Goal: Task Accomplishment & Management: Complete application form

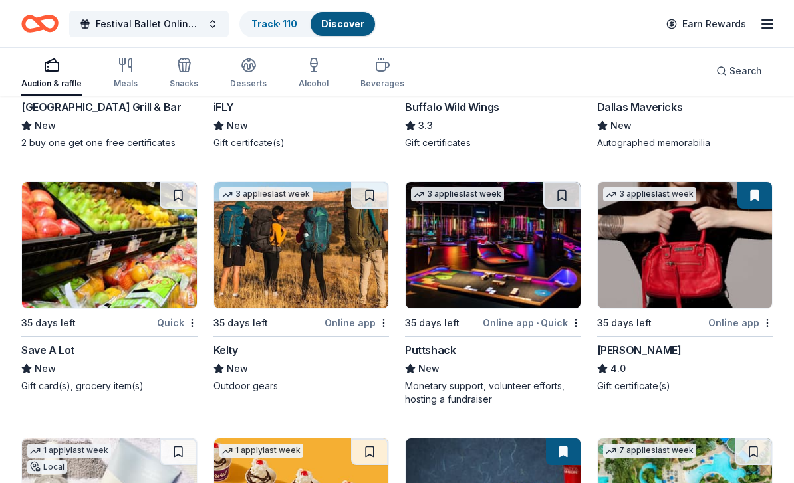
scroll to position [11993, 0]
click at [680, 263] on img at bounding box center [685, 245] width 175 height 126
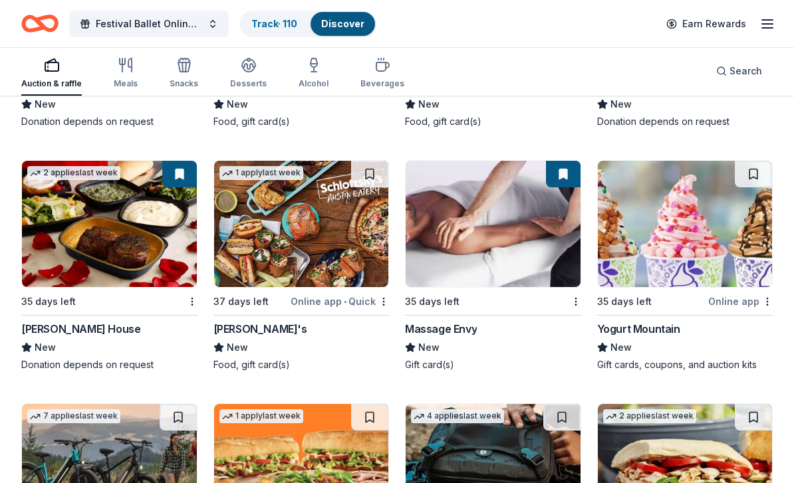
scroll to position [12772, 0]
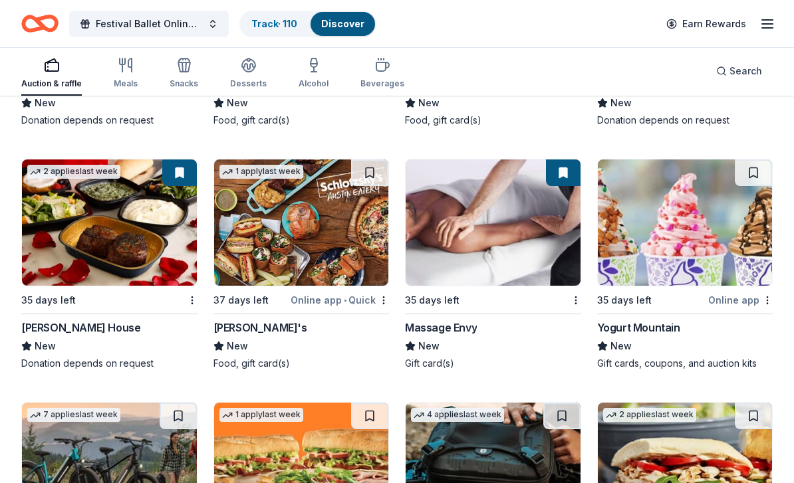
click at [259, 320] on div "[PERSON_NAME]'s" at bounding box center [260, 328] width 94 height 16
click at [373, 160] on button at bounding box center [371, 173] width 35 height 27
click at [374, 164] on button at bounding box center [371, 173] width 35 height 27
click at [374, 161] on button at bounding box center [371, 173] width 35 height 27
click at [337, 227] on img at bounding box center [301, 223] width 175 height 126
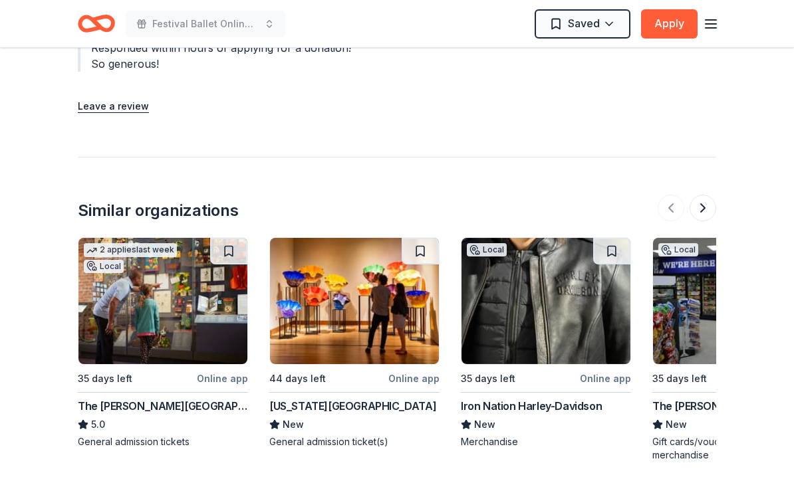
scroll to position [1532, 0]
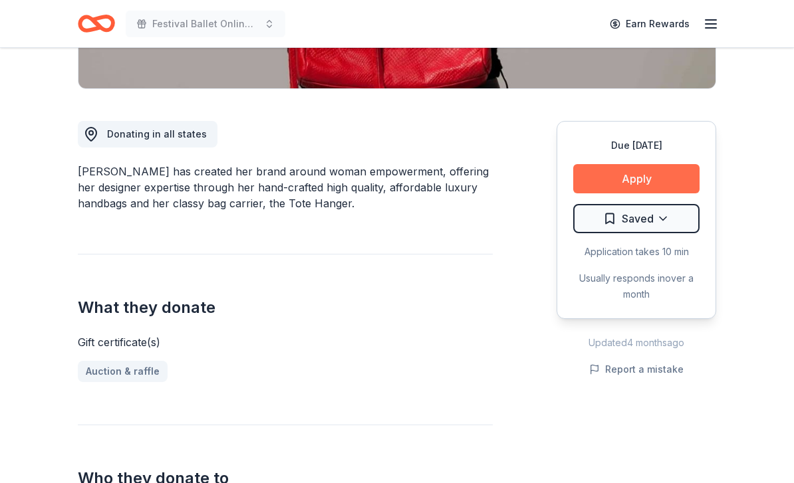
click at [691, 178] on button "Apply" at bounding box center [636, 179] width 126 height 29
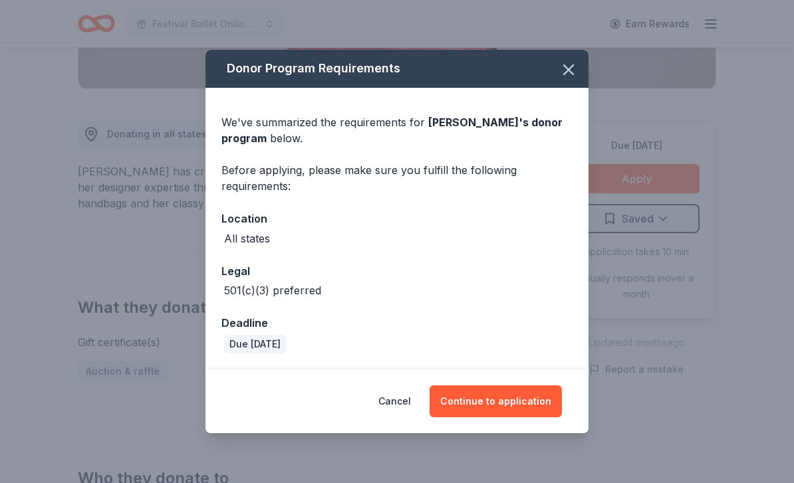
click at [555, 79] on span at bounding box center [568, 69] width 29 height 29
click at [571, 74] on icon "button" at bounding box center [568, 69] width 9 height 9
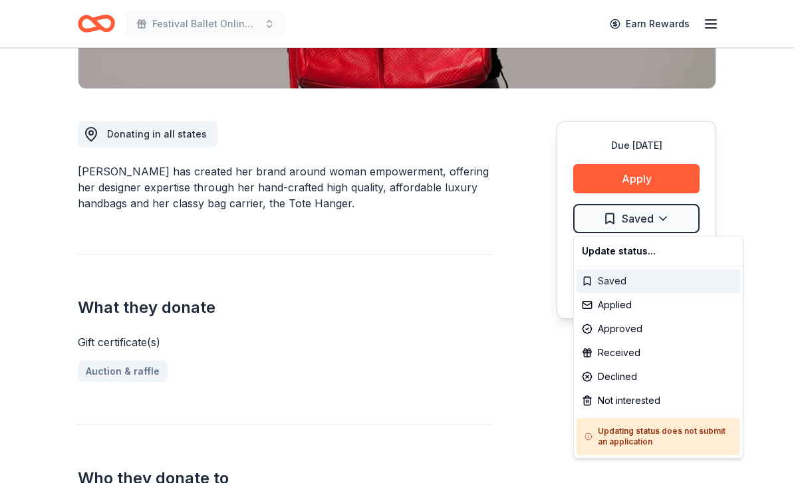
click at [614, 280] on div "Saved" at bounding box center [658, 281] width 164 height 24
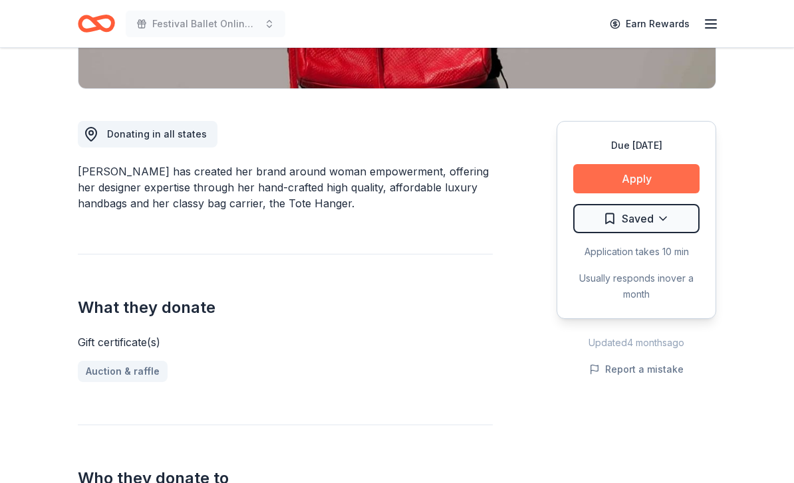
click at [643, 178] on button "Apply" at bounding box center [636, 178] width 126 height 29
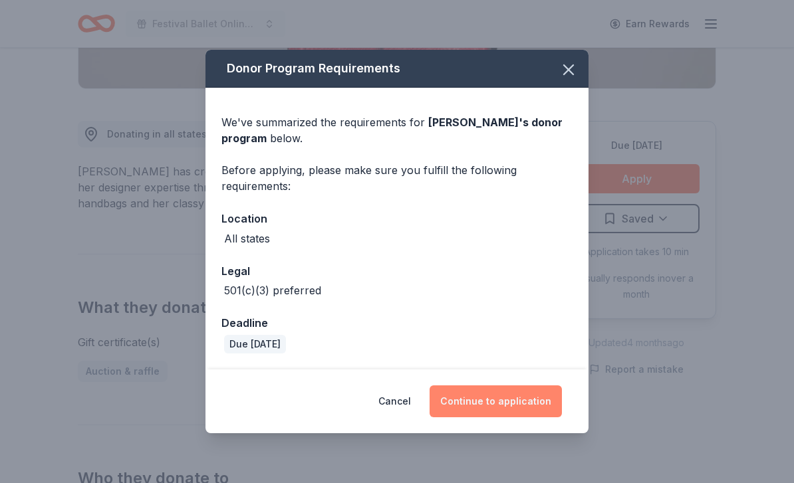
click at [524, 401] on button "Continue to application" at bounding box center [496, 402] width 132 height 32
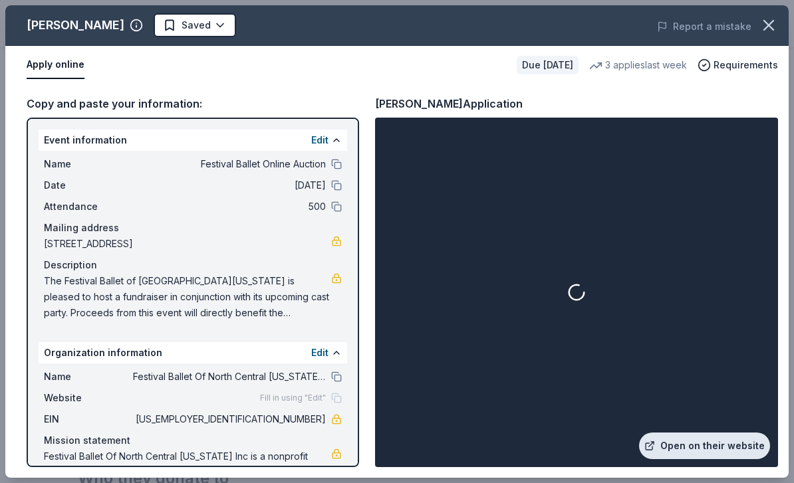
click at [700, 440] on link "Open on their website" at bounding box center [704, 446] width 131 height 27
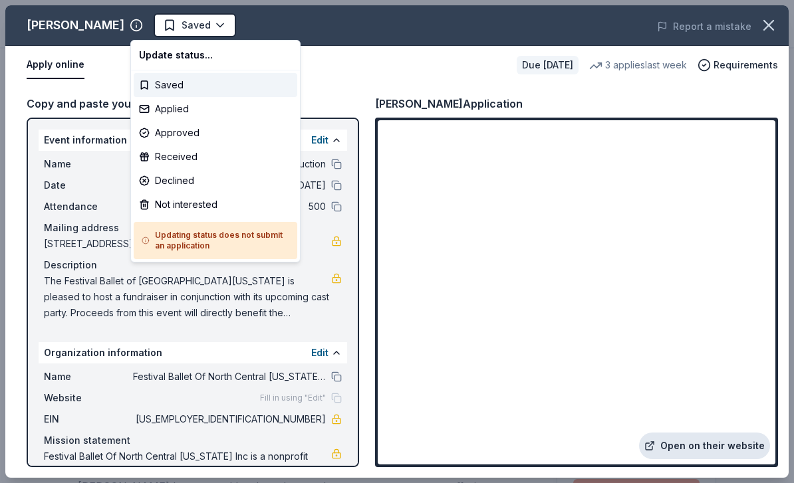
scroll to position [0, 0]
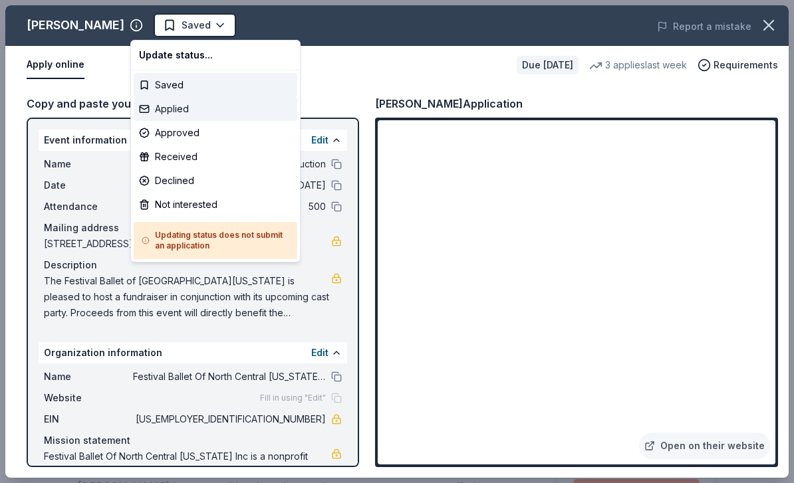
click at [192, 110] on div "Applied" at bounding box center [216, 109] width 164 height 24
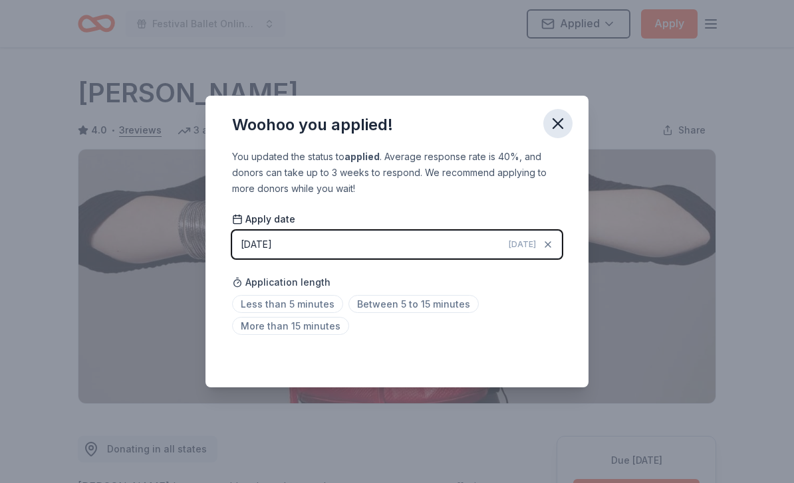
click at [557, 130] on icon "button" at bounding box center [558, 123] width 19 height 19
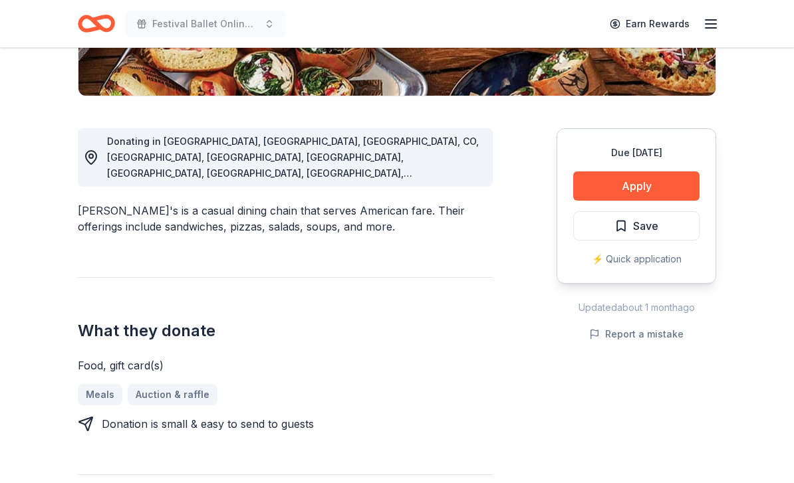
scroll to position [313, 0]
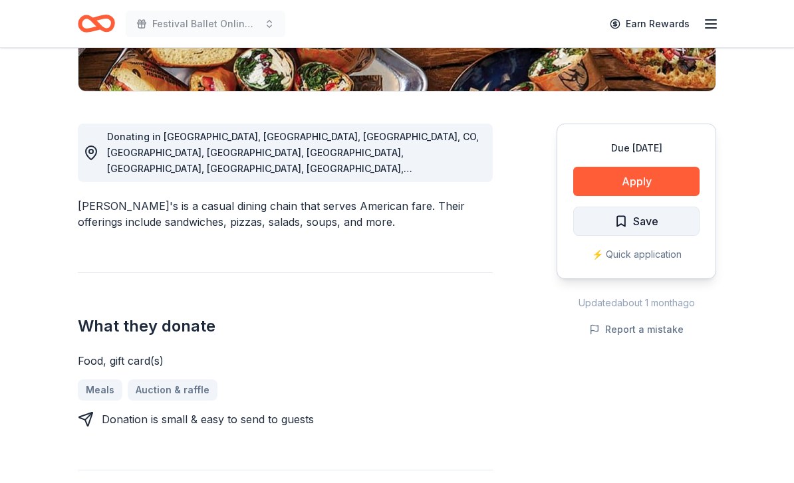
click at [660, 214] on button "Save" at bounding box center [636, 221] width 126 height 29
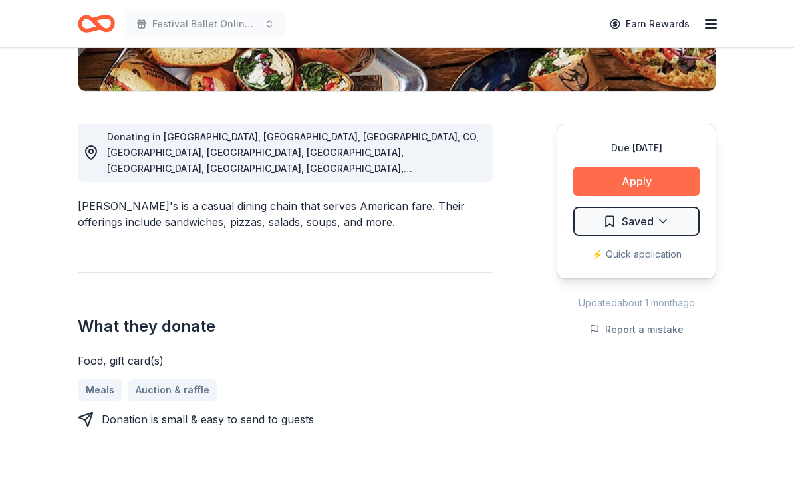
click at [648, 175] on button "Apply" at bounding box center [636, 181] width 126 height 29
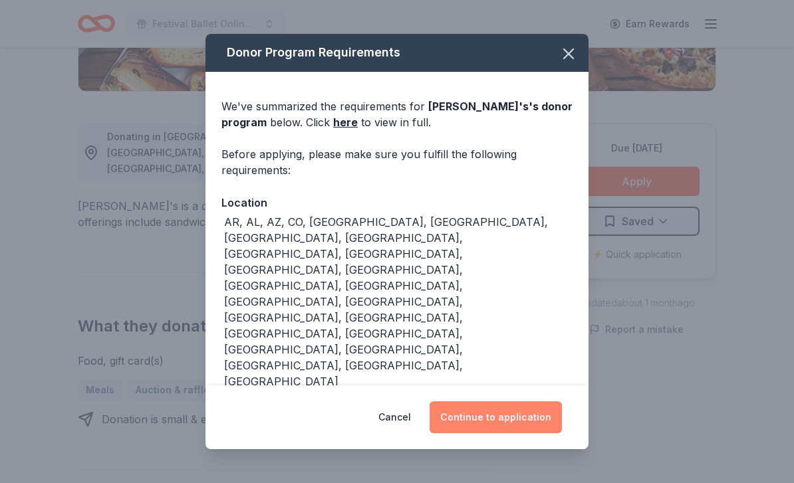
click at [519, 434] on button "Continue to application" at bounding box center [496, 418] width 132 height 32
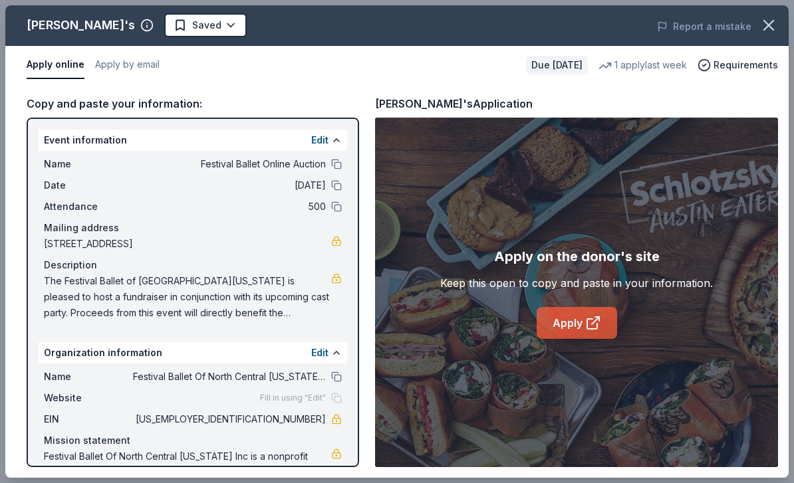
click at [557, 339] on link "Apply" at bounding box center [577, 323] width 80 height 32
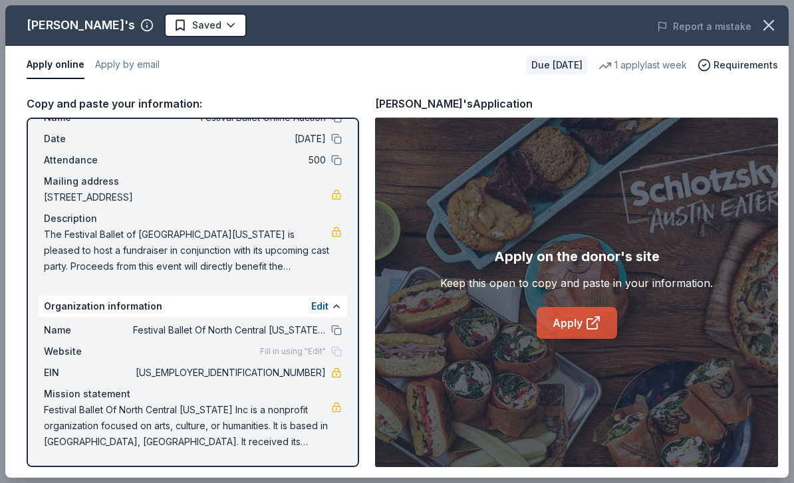
scroll to position [47, 0]
click at [585, 328] on icon at bounding box center [593, 323] width 16 height 16
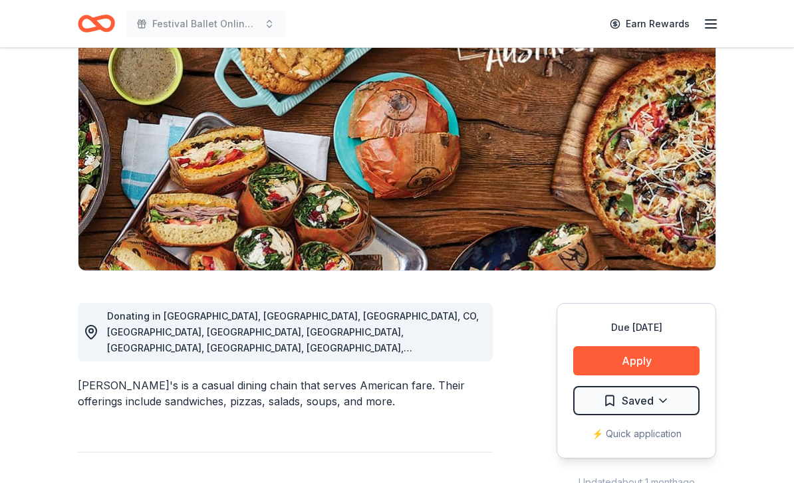
scroll to position [132, 0]
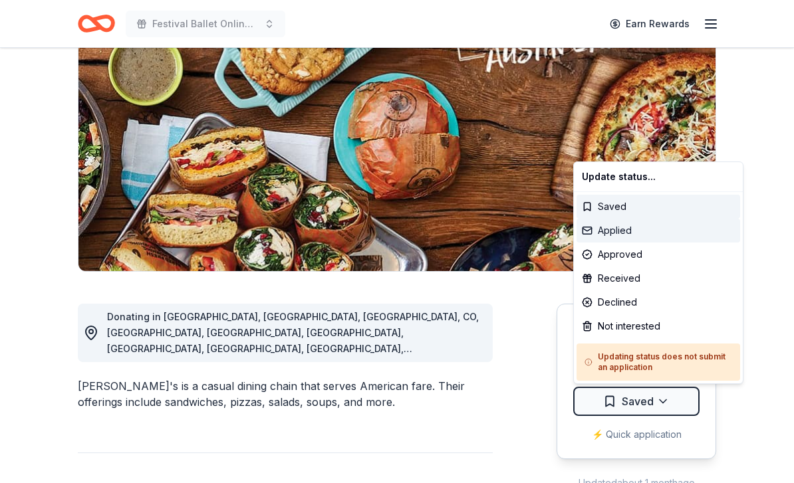
click at [624, 233] on div "Applied" at bounding box center [658, 231] width 164 height 24
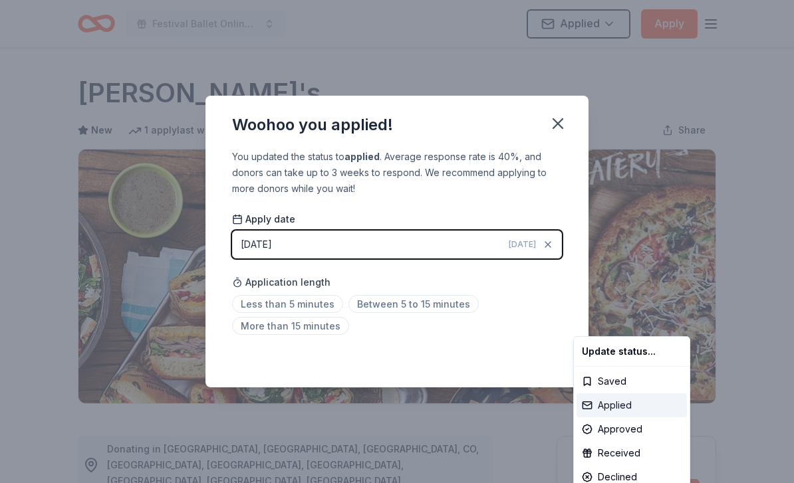
scroll to position [0, 0]
